Goal: Task Accomplishment & Management: Manage account settings

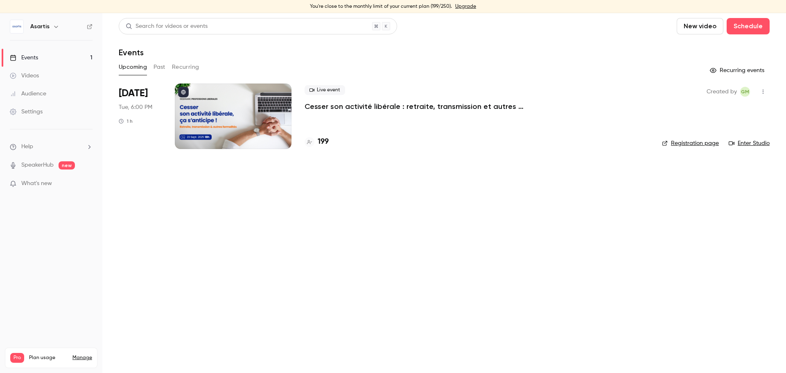
click at [764, 93] on icon "button" at bounding box center [763, 92] width 7 height 6
click at [367, 93] on div at bounding box center [393, 186] width 786 height 373
click at [372, 106] on p "Cesser son activité libérale : retraite, transmission et autres formalités... ç…" at bounding box center [428, 107] width 246 height 10
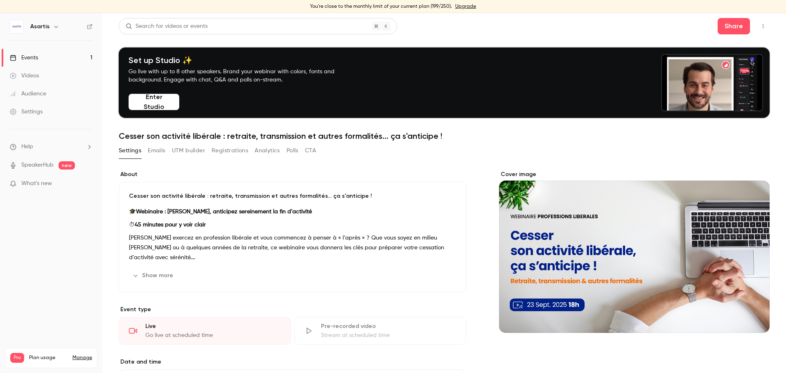
click at [147, 151] on div "Settings Emails UTM builder Registrations Analytics Polls CTA" at bounding box center [217, 150] width 197 height 13
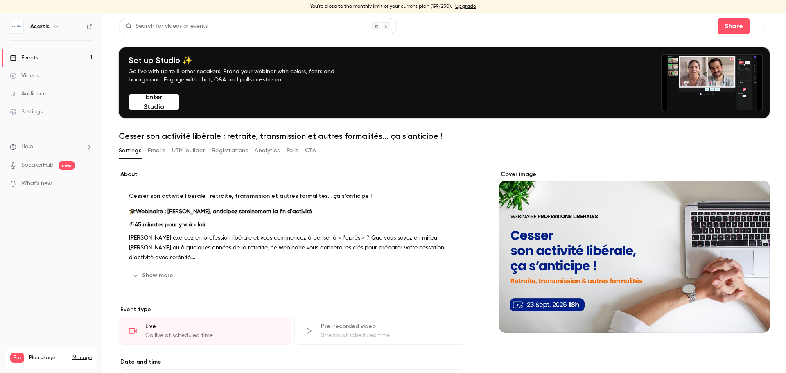
click at [153, 151] on button "Emails" at bounding box center [156, 150] width 17 height 13
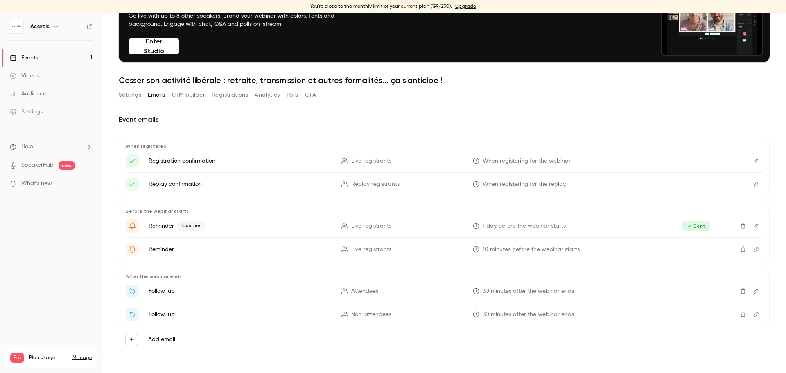
scroll to position [56, 0]
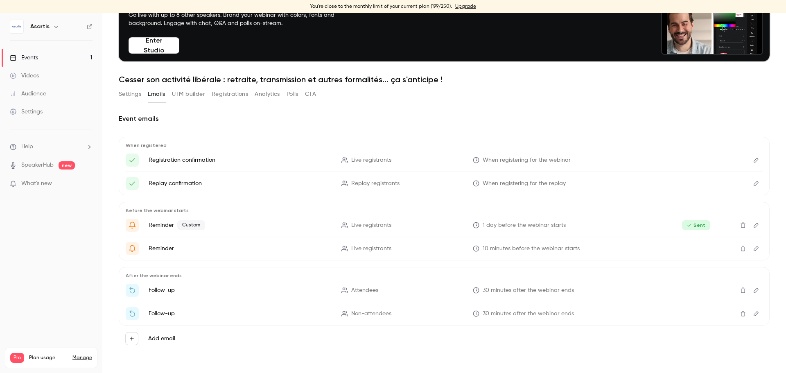
click at [753, 289] on icon "Edit" at bounding box center [756, 290] width 7 height 6
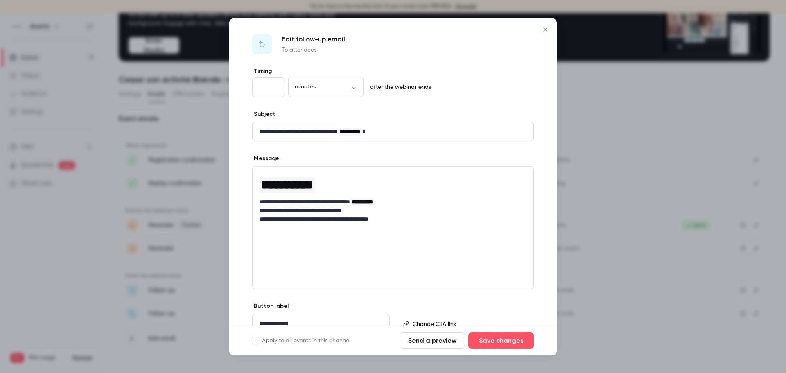
click at [408, 219] on p "**********" at bounding box center [390, 219] width 262 height 9
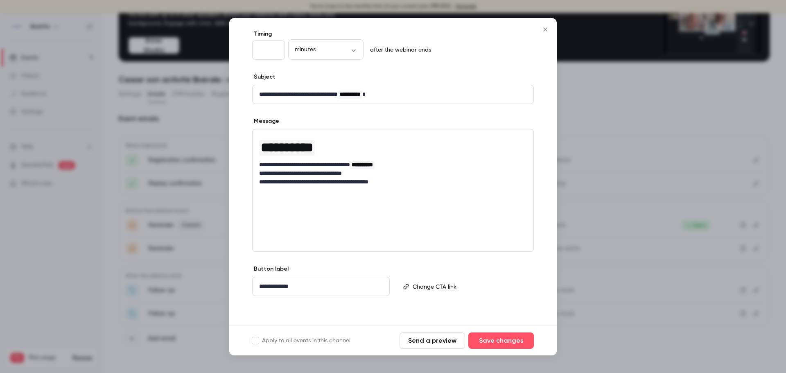
click at [442, 341] on button "Send a preview" at bounding box center [432, 340] width 65 height 16
click at [420, 288] on p "editor" at bounding box center [470, 286] width 114 height 9
click at [428, 316] on div "**********" at bounding box center [392, 178] width 327 height 296
click at [546, 27] on icon "Close" at bounding box center [545, 29] width 10 height 7
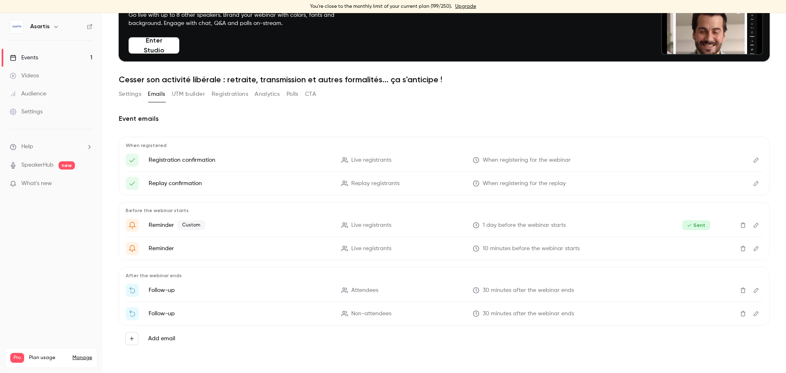
click at [753, 313] on icon "Edit" at bounding box center [756, 314] width 7 height 6
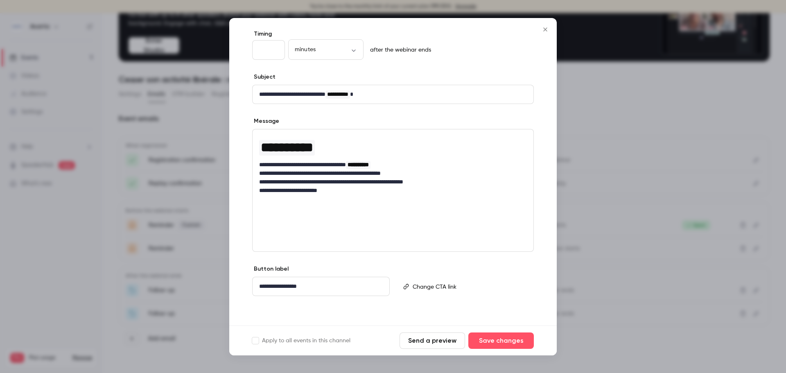
click at [544, 30] on icon "Close" at bounding box center [545, 29] width 4 height 4
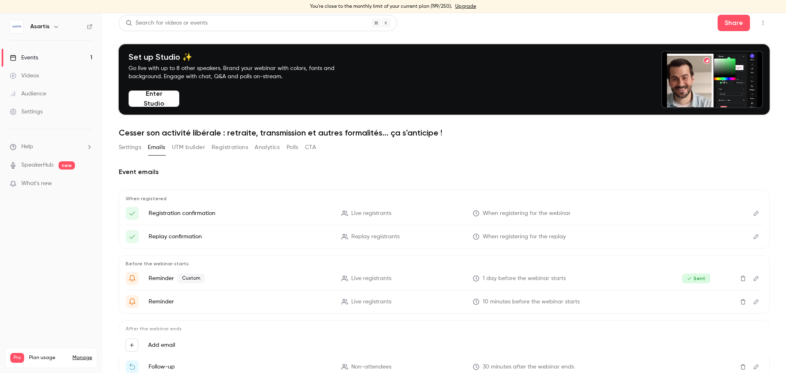
scroll to position [0, 0]
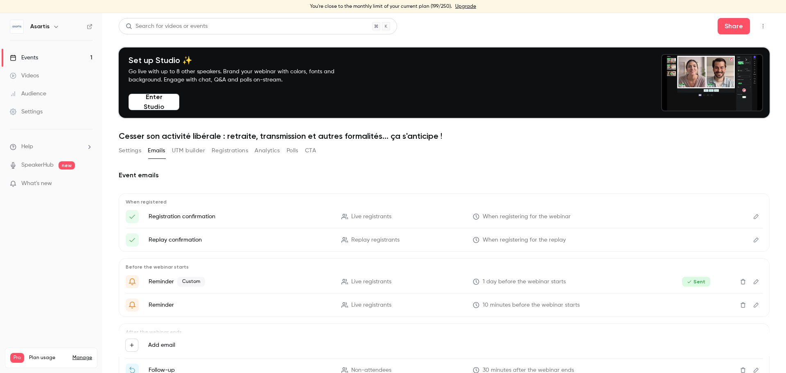
click at [315, 149] on button "CTA" at bounding box center [310, 150] width 11 height 13
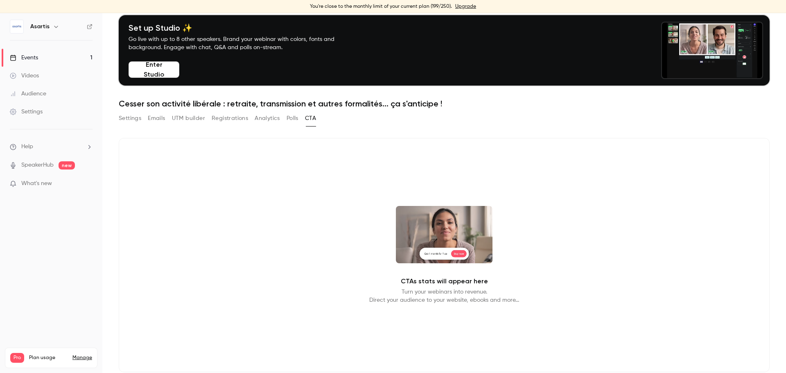
scroll to position [56, 0]
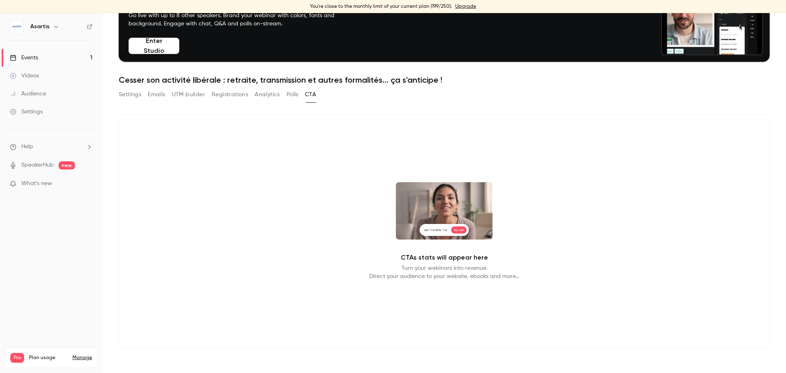
drag, startPoint x: 315, startPoint y: 149, endPoint x: 357, endPoint y: 115, distance: 54.7
click at [357, 115] on div "CTAs stats will appear here Turn your webinars into revenue. Direct your audien…" at bounding box center [444, 231] width 651 height 234
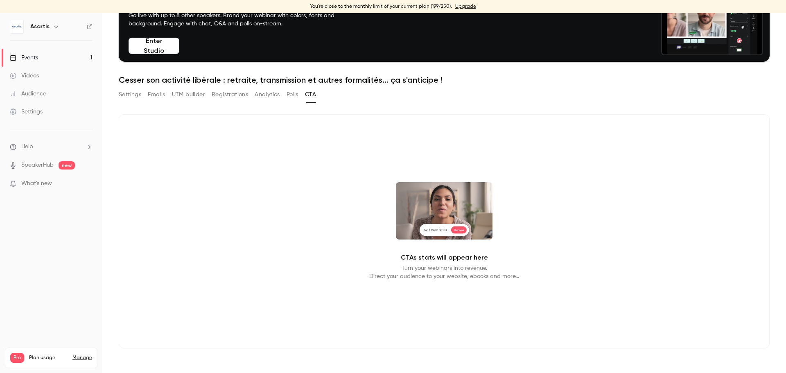
scroll to position [0, 0]
